Goal: Transaction & Acquisition: Purchase product/service

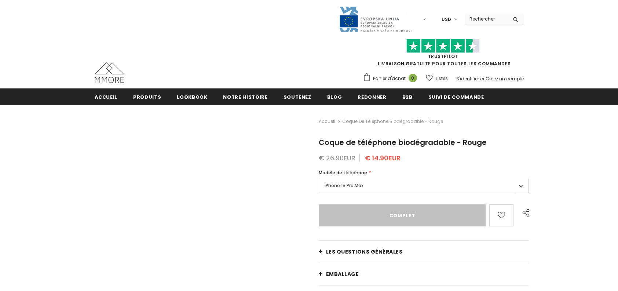
type input "Sold Out"
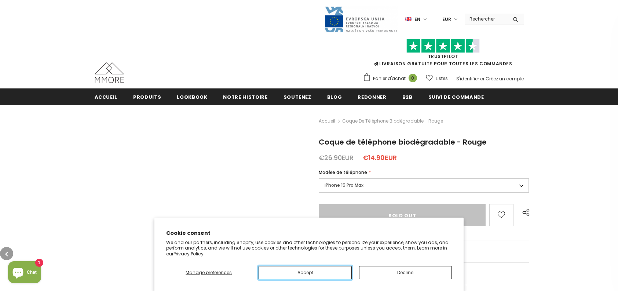
click at [305, 272] on button "Accept" at bounding box center [304, 272] width 93 height 13
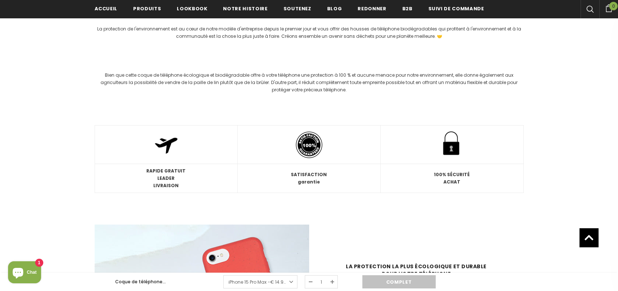
scroll to position [872, 0]
